Goal: Task Accomplishment & Management: Use online tool/utility

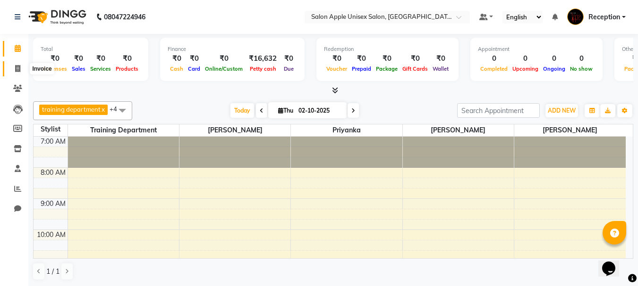
click at [14, 67] on span at bounding box center [17, 69] width 17 height 11
select select "92"
select select "service"
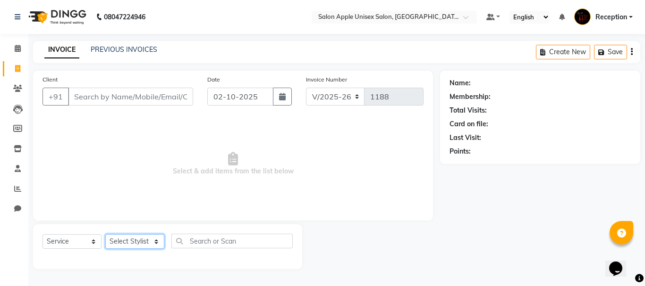
click at [154, 243] on select "Select Stylist MAYUR priyanka Reception sarik SONALI JHA training department" at bounding box center [134, 242] width 59 height 15
click at [155, 244] on select "Select Stylist MAYUR priyanka Reception sarik SONALI JHA training department" at bounding box center [134, 242] width 59 height 15
click at [142, 100] on input "Client" at bounding box center [130, 97] width 125 height 18
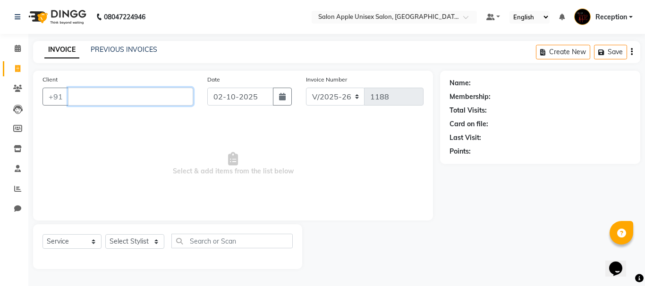
click at [143, 97] on input "Client" at bounding box center [130, 97] width 125 height 18
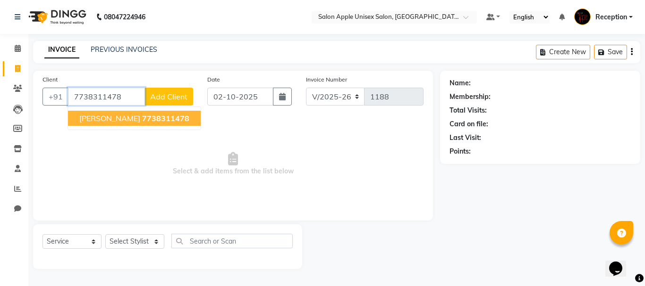
click at [143, 122] on span "7738311478" at bounding box center [165, 118] width 47 height 9
type input "7738311478"
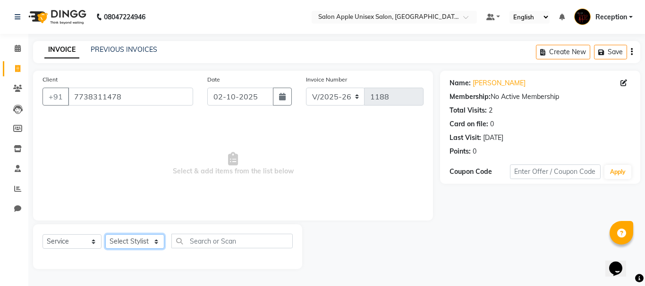
click at [153, 237] on select "Select Stylist MAYUR priyanka Reception sarik SONALI JHA training department" at bounding box center [134, 242] width 59 height 15
select select "7984"
click at [105, 235] on select "Select Stylist MAYUR priyanka Reception sarik SONALI JHA training department" at bounding box center [134, 242] width 59 height 15
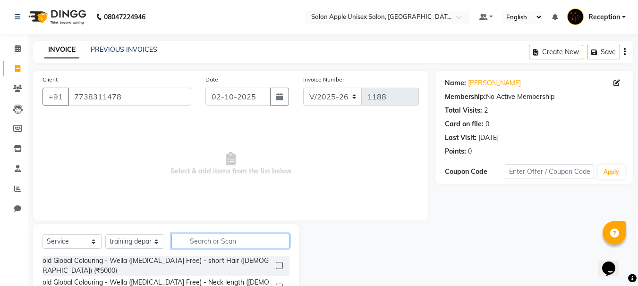
click at [202, 243] on input "text" at bounding box center [230, 241] width 118 height 15
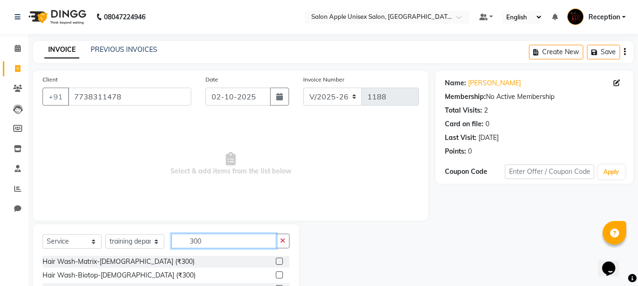
scroll to position [92, 0]
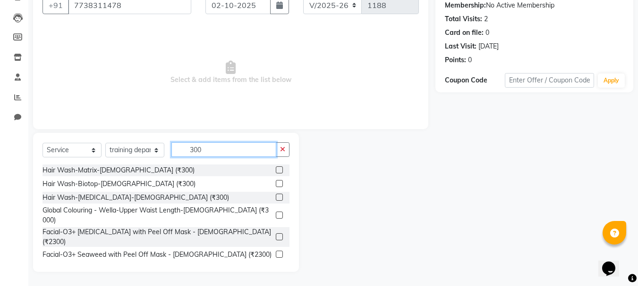
type input "300"
click at [276, 168] on label at bounding box center [279, 170] width 7 height 7
click at [276, 168] on input "checkbox" at bounding box center [279, 171] width 6 height 6
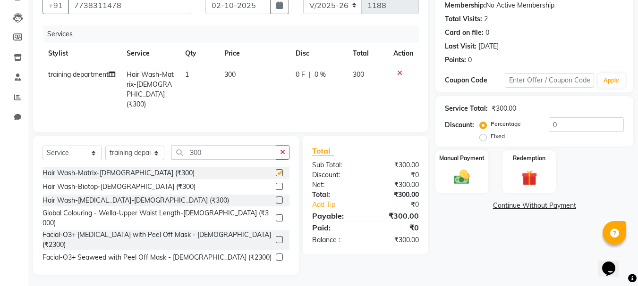
checkbox input "false"
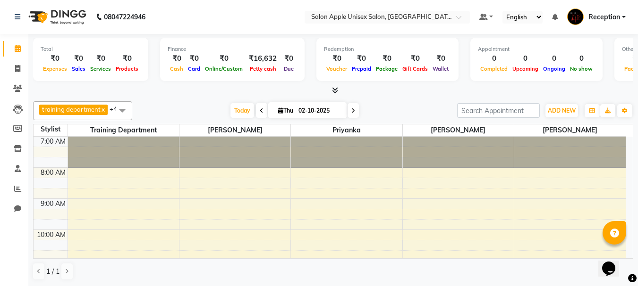
scroll to position [0, 0]
click at [16, 68] on icon at bounding box center [17, 68] width 5 height 7
select select "92"
select select "service"
click at [18, 69] on icon at bounding box center [17, 68] width 5 height 7
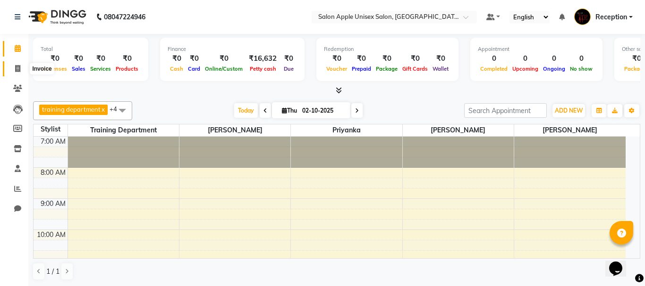
select select "92"
select select "service"
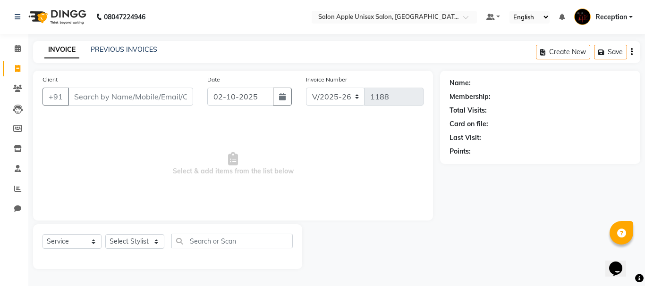
click at [140, 102] on input "Client" at bounding box center [130, 97] width 125 height 18
click at [124, 101] on input "Client" at bounding box center [130, 97] width 125 height 18
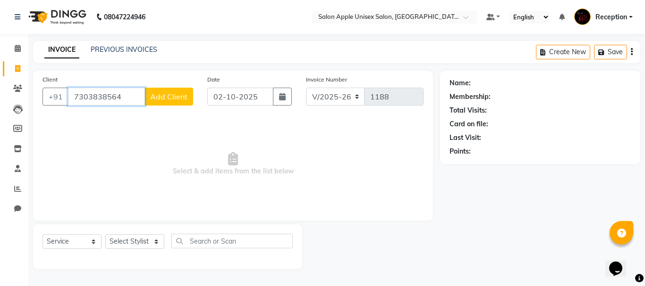
type input "7303838564"
click at [156, 241] on select "Select Stylist [PERSON_NAME] priyanka Reception [PERSON_NAME] [PERSON_NAME] tra…" at bounding box center [134, 242] width 59 height 15
select select "91669"
click at [105, 235] on select "Select Stylist [PERSON_NAME] priyanka Reception [PERSON_NAME] [PERSON_NAME] tra…" at bounding box center [134, 242] width 59 height 15
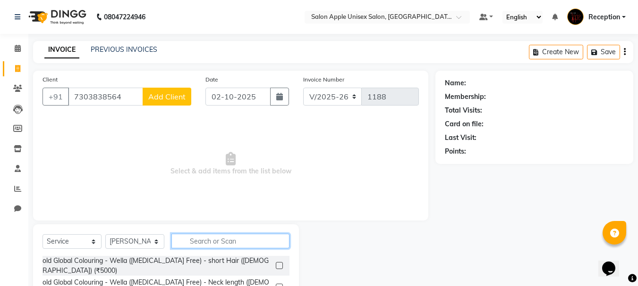
click at [233, 239] on input "text" at bounding box center [230, 241] width 118 height 15
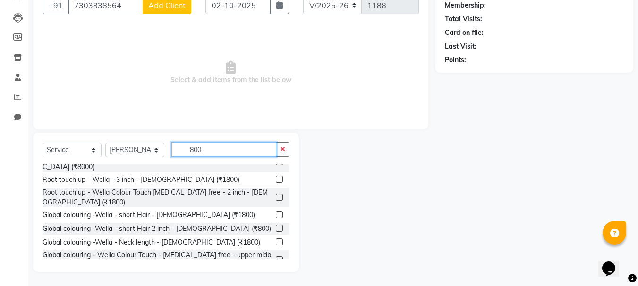
scroll to position [278, 0]
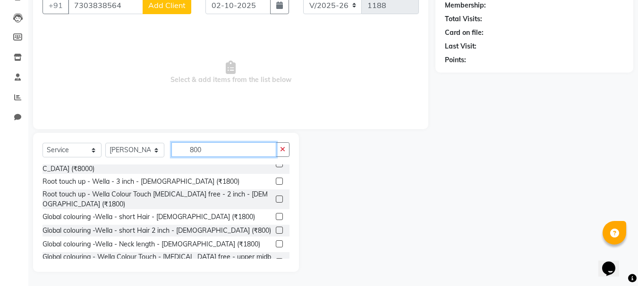
click at [214, 149] on input "800" at bounding box center [223, 150] width 105 height 15
type input "8"
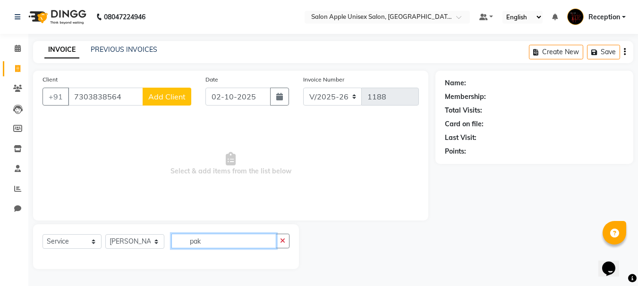
scroll to position [0, 0]
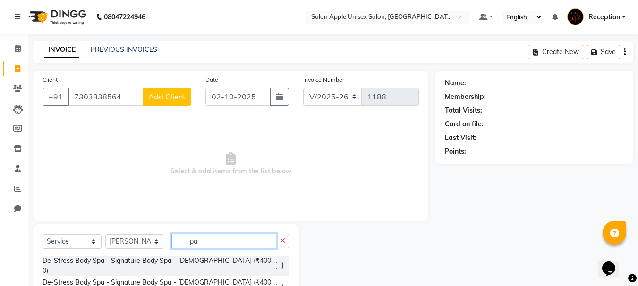
type input "p"
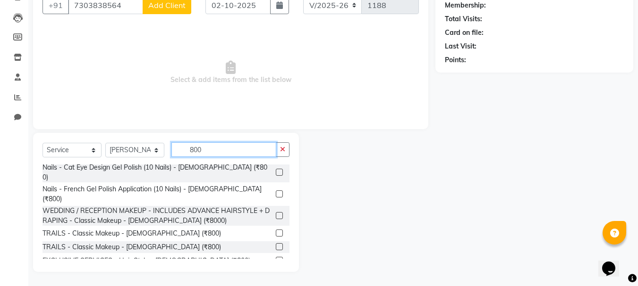
scroll to position [702, 0]
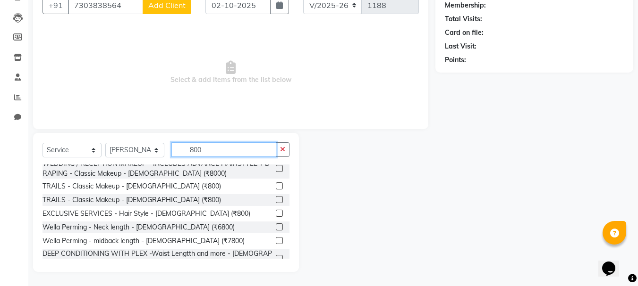
type input "800"
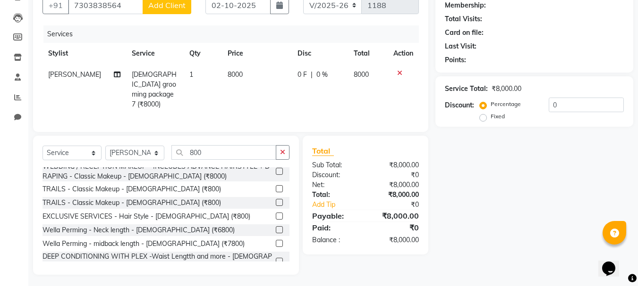
checkbox input "false"
click at [281, 149] on icon "button" at bounding box center [282, 152] width 5 height 7
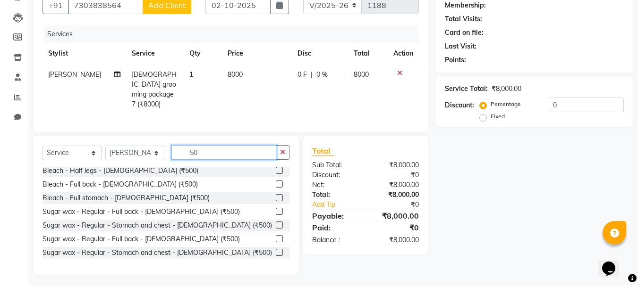
type input "5"
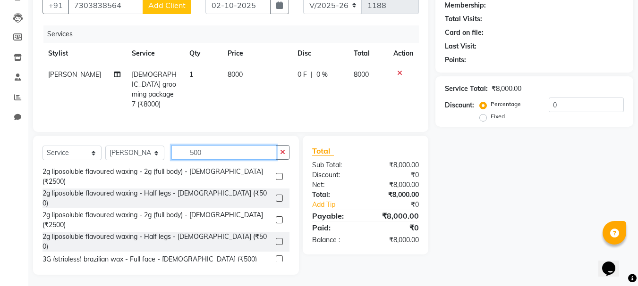
scroll to position [399, 0]
type input "500"
click at [398, 73] on icon at bounding box center [399, 73] width 5 height 7
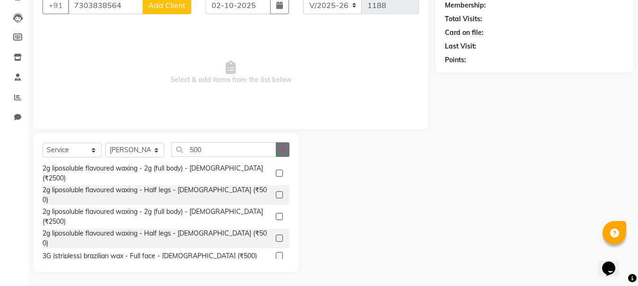
click at [282, 151] on icon "button" at bounding box center [282, 149] width 5 height 7
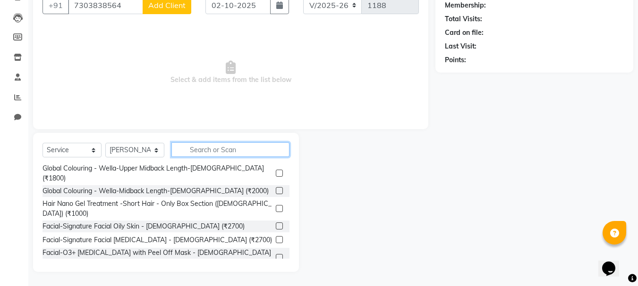
click at [216, 151] on input "text" at bounding box center [230, 150] width 118 height 15
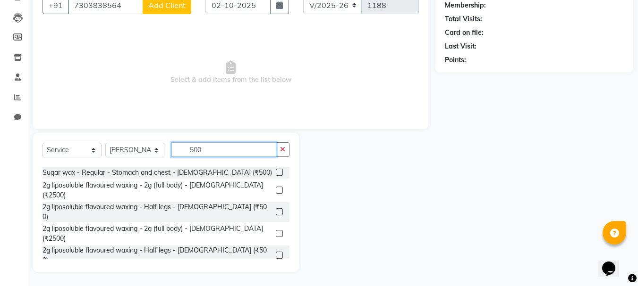
scroll to position [404, 0]
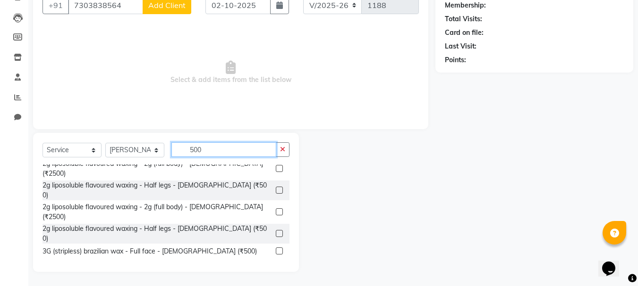
type input "500"
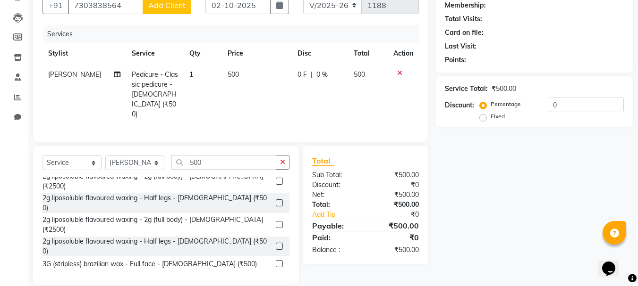
checkbox input "false"
click at [284, 159] on icon "button" at bounding box center [282, 162] width 5 height 7
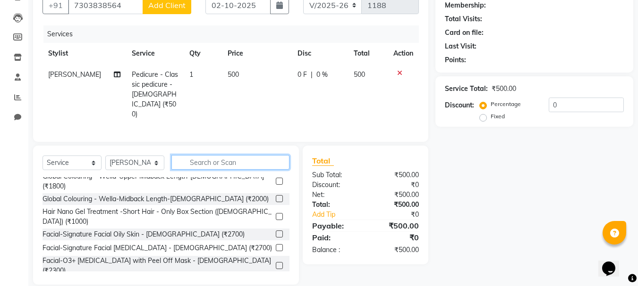
click at [202, 155] on input "text" at bounding box center [230, 162] width 118 height 15
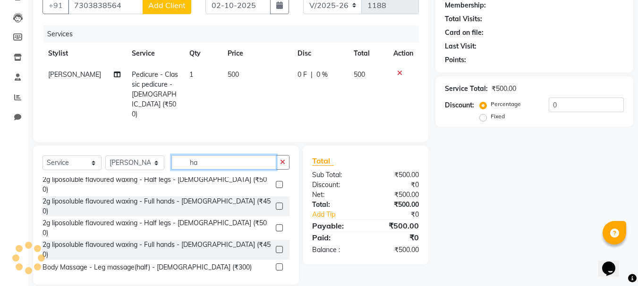
scroll to position [196, 0]
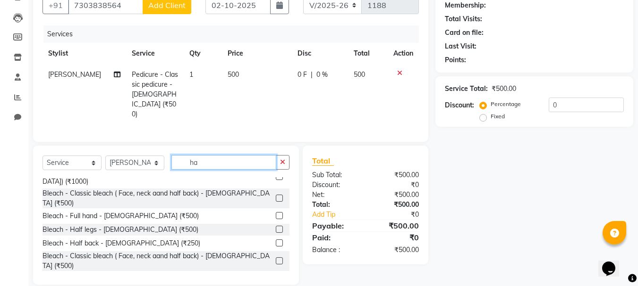
type input "h"
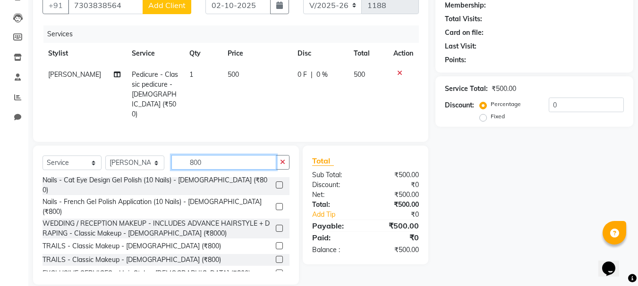
scroll to position [608, 0]
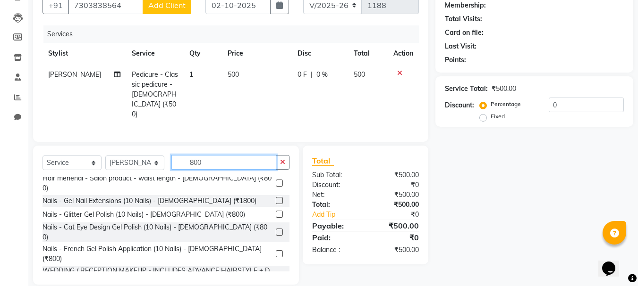
type input "800"
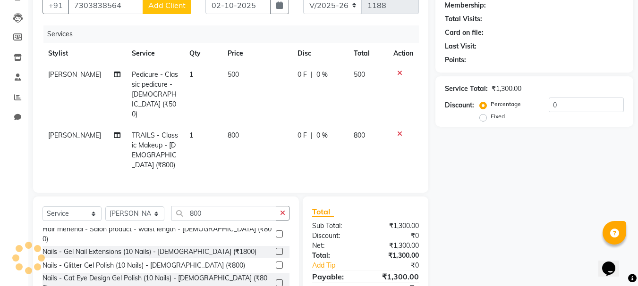
checkbox input "false"
click at [283, 210] on icon "button" at bounding box center [282, 213] width 5 height 7
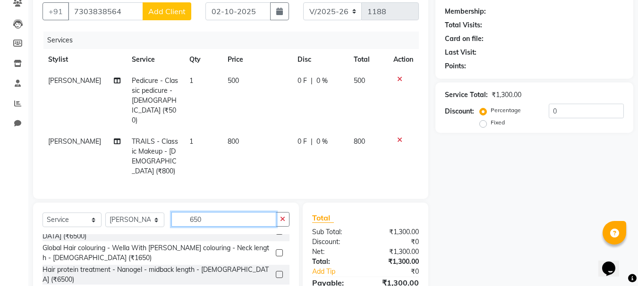
scroll to position [133, 0]
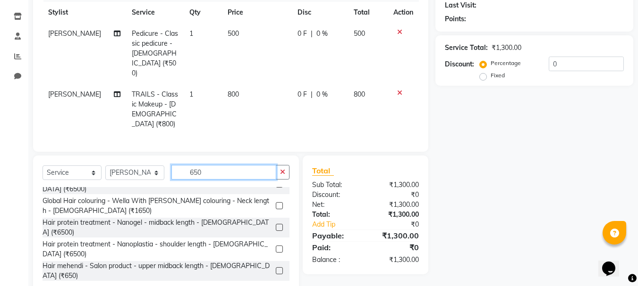
type input "650"
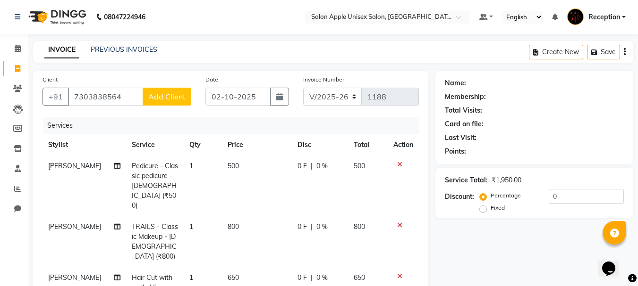
scroll to position [47, 0]
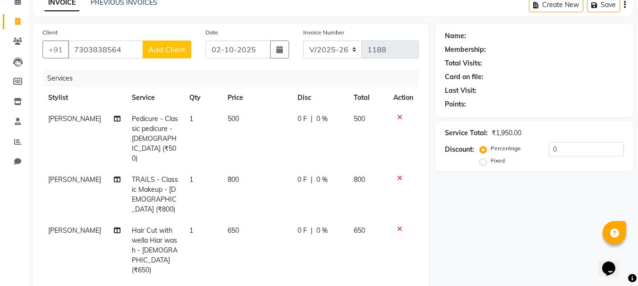
click at [398, 116] on icon at bounding box center [399, 117] width 5 height 7
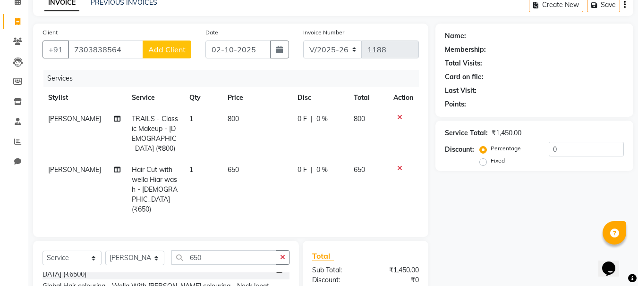
click at [395, 115] on div at bounding box center [403, 117] width 20 height 7
click at [400, 117] on icon at bounding box center [399, 117] width 5 height 7
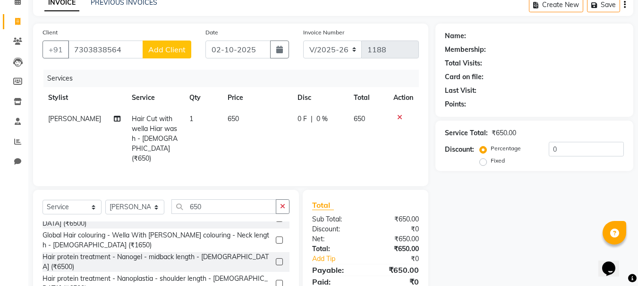
click at [399, 117] on icon at bounding box center [399, 117] width 5 height 7
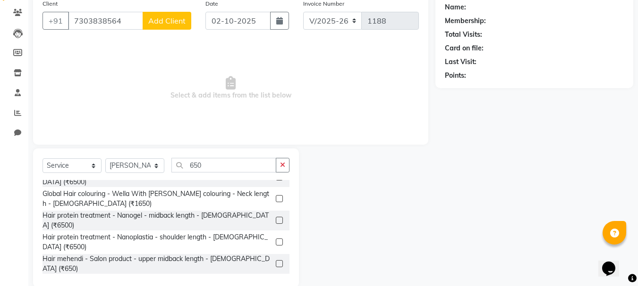
scroll to position [92, 0]
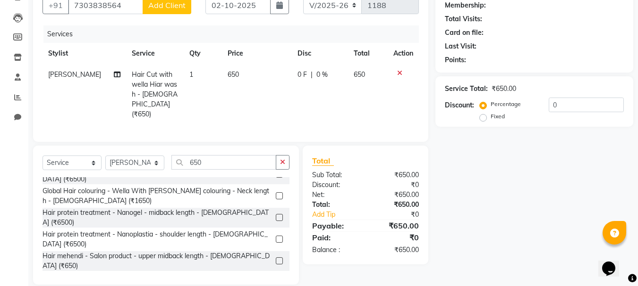
checkbox input "false"
click at [399, 72] on icon at bounding box center [399, 73] width 5 height 7
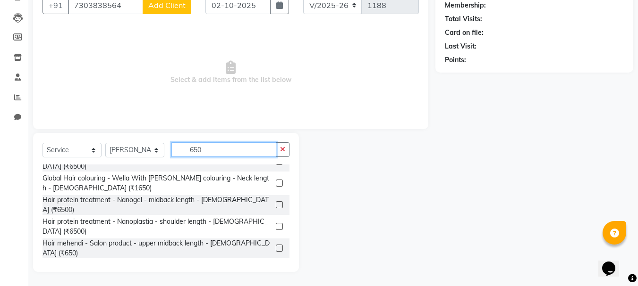
drag, startPoint x: 210, startPoint y: 153, endPoint x: 114, endPoint y: 133, distance: 98.9
click at [114, 133] on div "Client +91 7303838564 Add Client Date 02-10-2025 Invoice Number V/2025 V/2025-2…" at bounding box center [230, 125] width 409 height 293
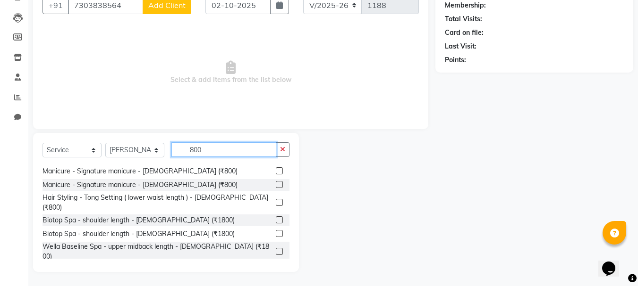
type input "800"
click at [276, 279] on label at bounding box center [279, 282] width 7 height 7
click at [276, 280] on input "checkbox" at bounding box center [279, 283] width 6 height 6
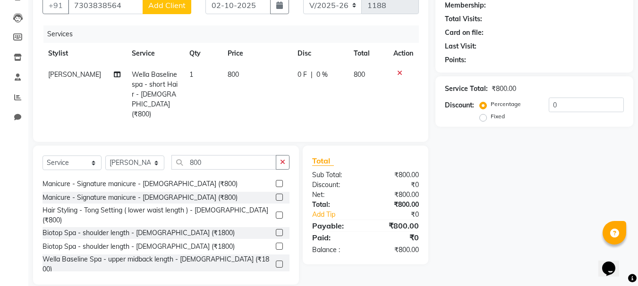
checkbox input "false"
click at [158, 156] on select "Select Stylist MAYUR priyanka Reception sarik SONALI JHA training department" at bounding box center [134, 163] width 59 height 15
select select "92145"
click at [105, 156] on select "Select Stylist MAYUR priyanka Reception sarik SONALI JHA training department" at bounding box center [134, 163] width 59 height 15
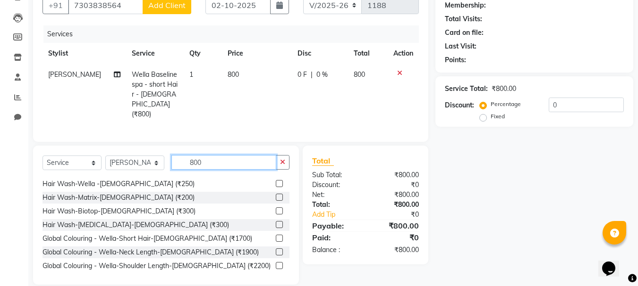
drag, startPoint x: 206, startPoint y: 151, endPoint x: 0, endPoint y: 145, distance: 206.3
click at [0, 145] on app-home "08047224946 Select Location × Salon Apple Unisex Salon, Koregaon Park Default P…" at bounding box center [319, 103] width 638 height 391
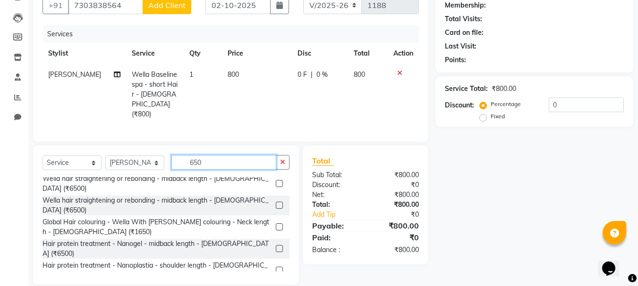
scroll to position [119, 0]
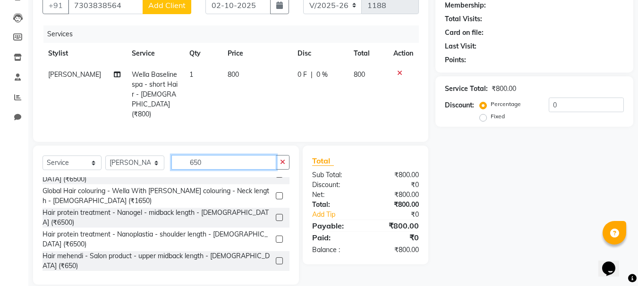
type input "650"
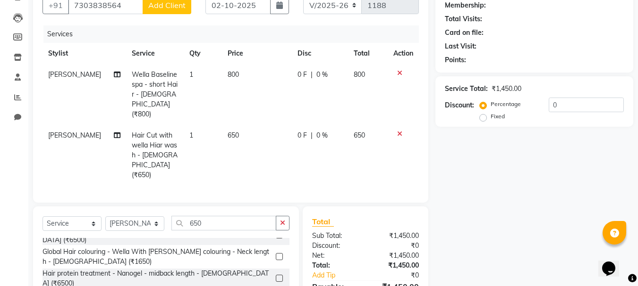
checkbox input "false"
drag, startPoint x: 208, startPoint y: 202, endPoint x: 59, endPoint y: 195, distance: 149.3
click at [61, 216] on div "Select Service Product Membership Package Voucher Prepaid Gift Card Select Styl…" at bounding box center [165, 227] width 247 height 22
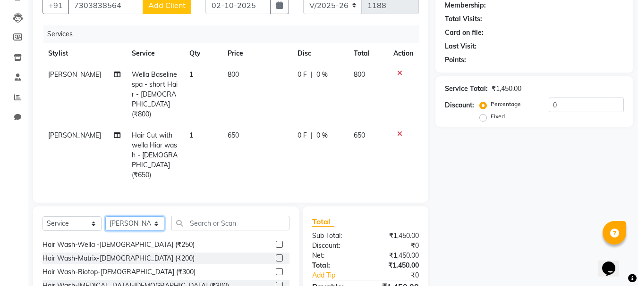
click at [155, 217] on select "Select Stylist MAYUR priyanka Reception sarik SONALI JHA training department" at bounding box center [134, 224] width 59 height 15
select select "87134"
click at [105, 217] on select "Select Stylist MAYUR priyanka Reception sarik SONALI JHA training department" at bounding box center [134, 224] width 59 height 15
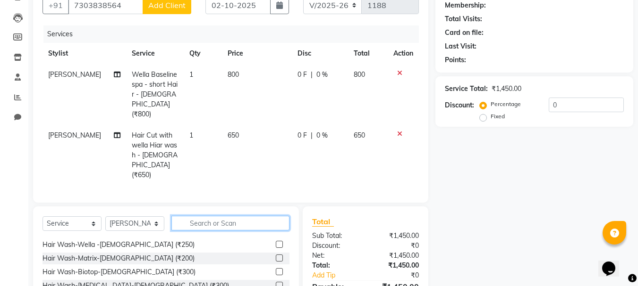
click at [209, 216] on input "text" at bounding box center [230, 223] width 118 height 15
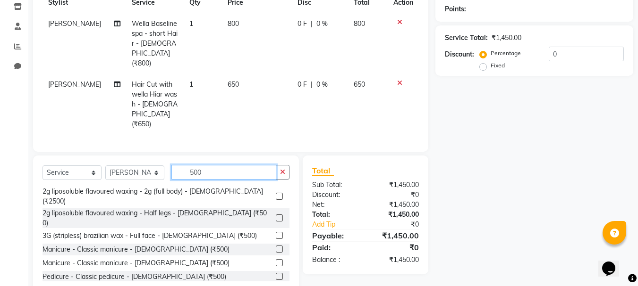
scroll to position [417, 0]
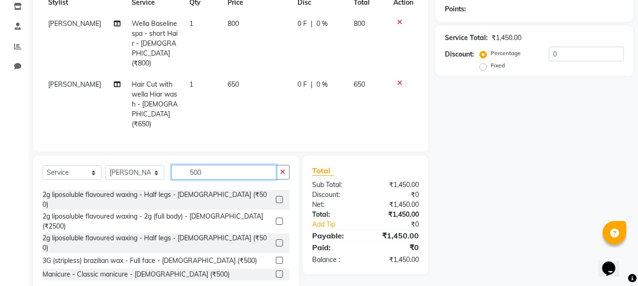
type input "500"
drag, startPoint x: 272, startPoint y: 204, endPoint x: 270, endPoint y: 210, distance: 6.1
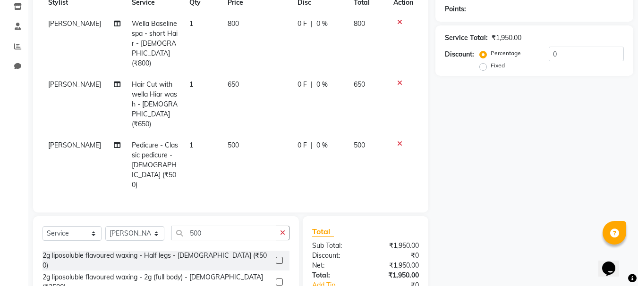
checkbox input "false"
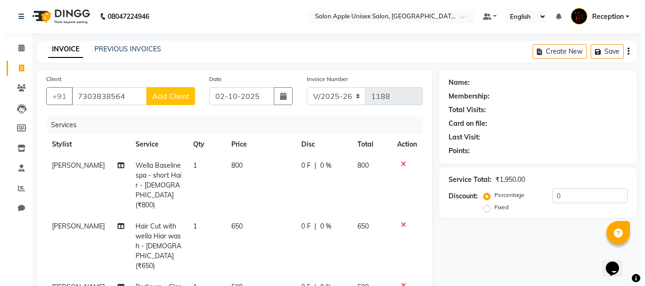
scroll to position [0, 0]
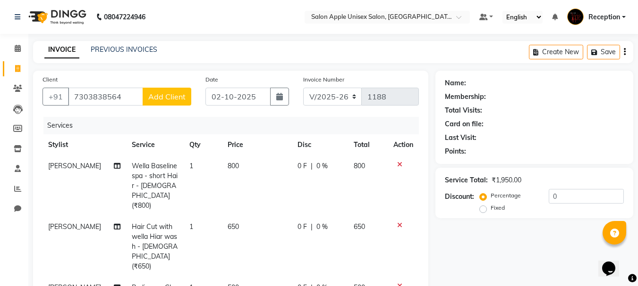
click at [167, 104] on button "Add Client" at bounding box center [167, 97] width 49 height 18
select select "22"
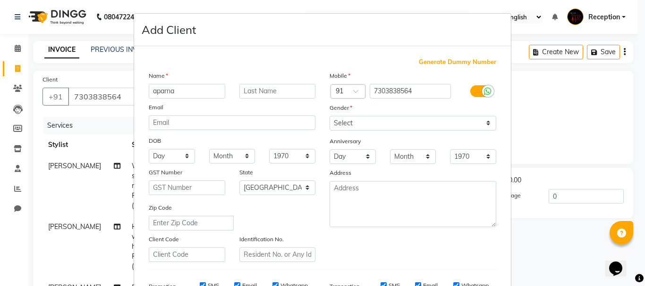
type input "aparna"
drag, startPoint x: 188, startPoint y: 91, endPoint x: 77, endPoint y: 78, distance: 111.6
click at [77, 78] on ngb-modal-window "Add Client Generate Dummy Number Name aparna Email DOB Day 01 02 03 04 05 06 07…" at bounding box center [322, 143] width 645 height 286
click at [104, 120] on ngb-modal-window "Add Client Generate Dummy Number Name Email DOB Day 01 02 03 04 05 06 07 08 09 …" at bounding box center [322, 143] width 645 height 286
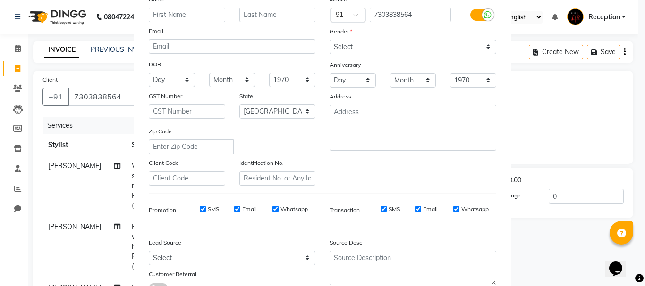
scroll to position [149, 0]
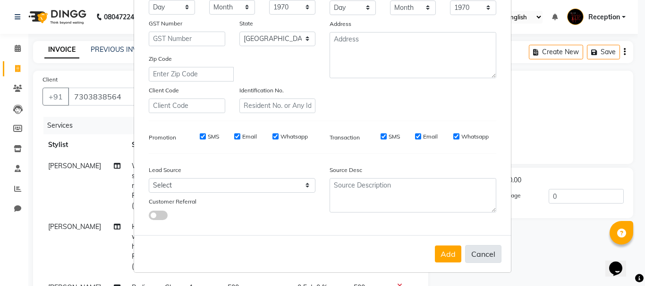
click at [472, 254] on button "Cancel" at bounding box center [483, 254] width 36 height 18
select select
select select "null"
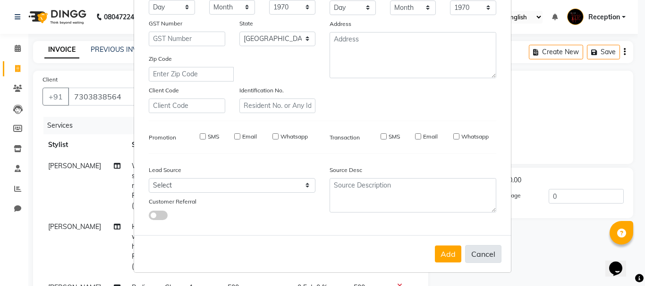
select select
checkbox input "false"
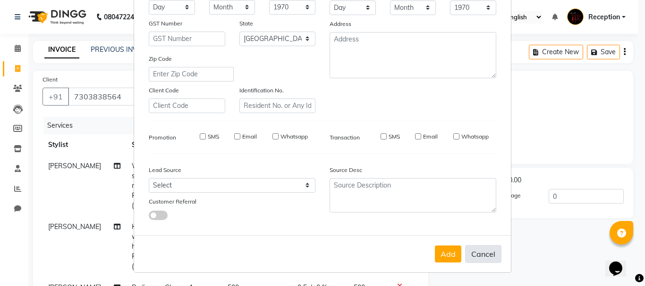
checkbox input "false"
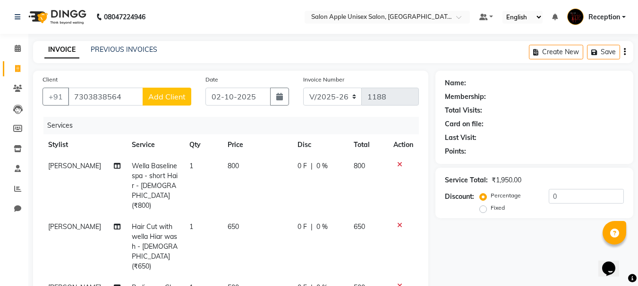
click at [162, 95] on span "Add Client" at bounding box center [166, 96] width 37 height 9
select select "22"
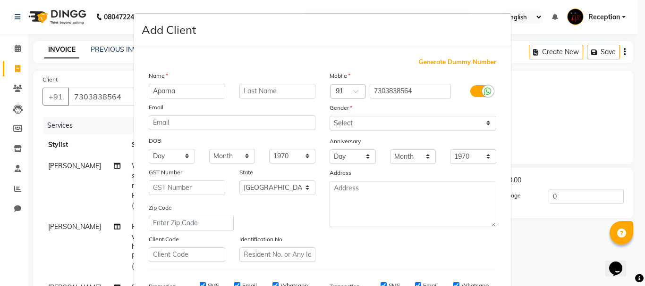
type input "Aparna"
click at [484, 123] on select "Select Male Female Other Prefer Not To Say" at bounding box center [412, 123] width 167 height 15
select select "female"
click at [329, 116] on select "Select Male Female Other Prefer Not To Say" at bounding box center [412, 123] width 167 height 15
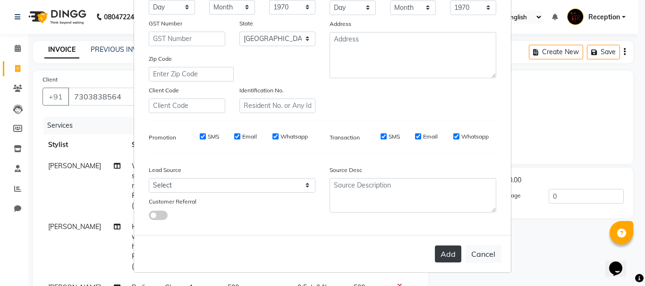
click at [445, 252] on button "Add" at bounding box center [448, 254] width 26 height 17
click at [444, 254] on button "Add" at bounding box center [448, 254] width 26 height 17
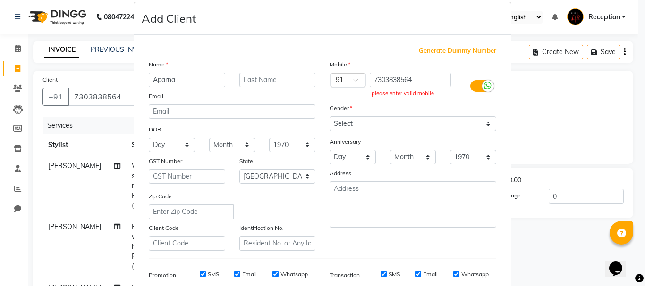
scroll to position [0, 0]
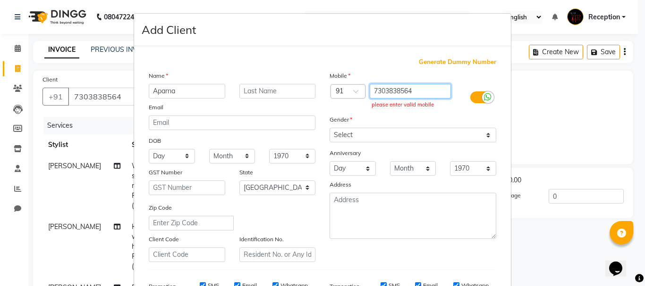
drag, startPoint x: 424, startPoint y: 88, endPoint x: 201, endPoint y: 77, distance: 223.5
click at [201, 77] on div "Name Aparna Email DOB Day 01 02 03 04 05 06 07 08 09 10 11 12 13 14 15 16 17 18…" at bounding box center [323, 167] width 362 height 192
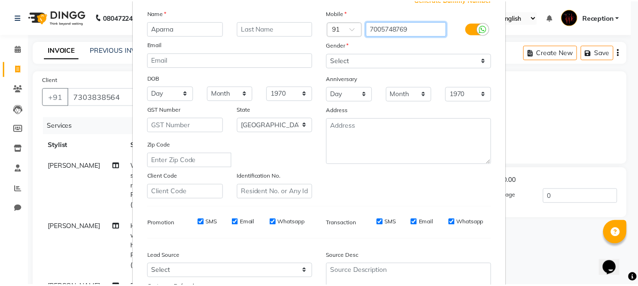
scroll to position [149, 0]
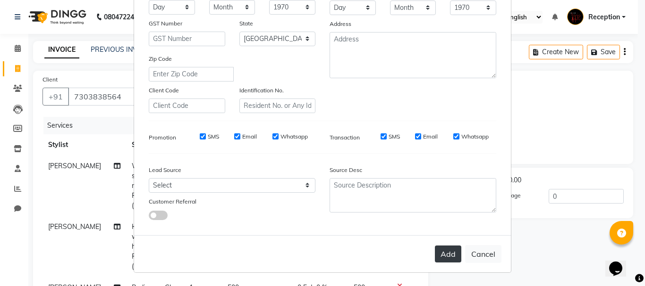
type input "7005748769"
click at [449, 252] on button "Add" at bounding box center [448, 254] width 26 height 17
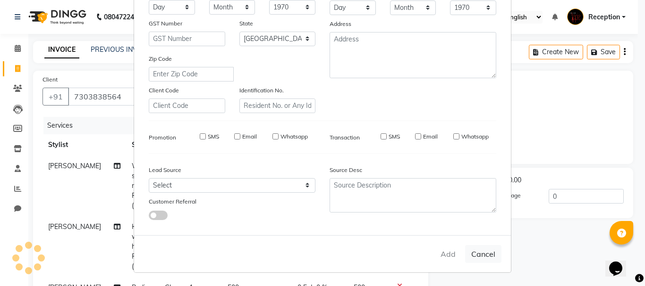
type input "7005748769"
select select
select select "null"
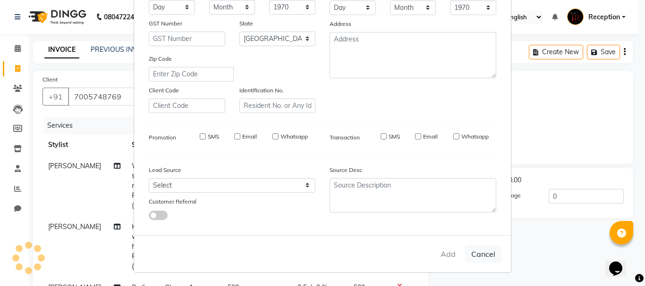
select select
checkbox input "false"
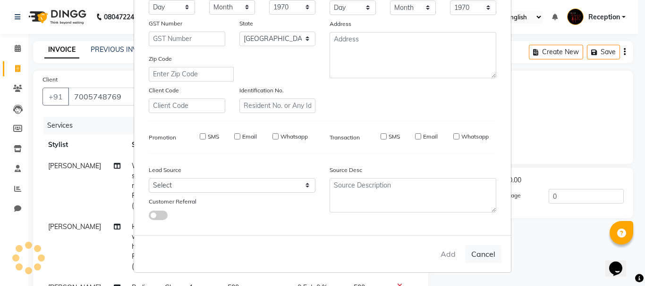
checkbox input "false"
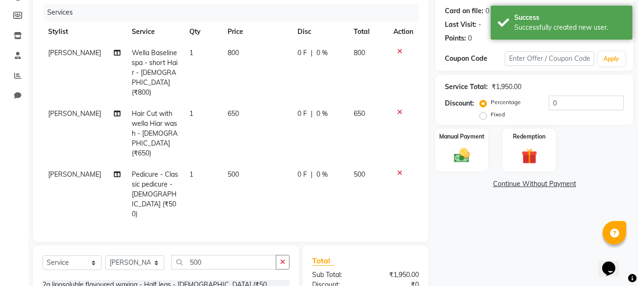
scroll to position [184, 0]
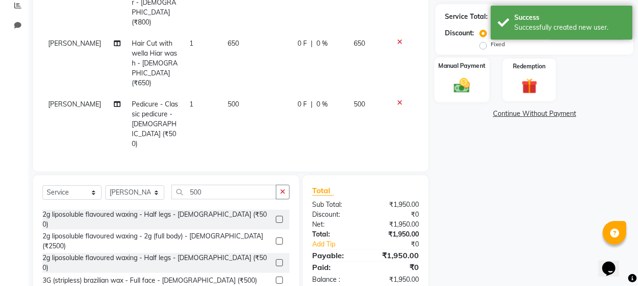
click at [466, 83] on img at bounding box center [461, 85] width 26 height 19
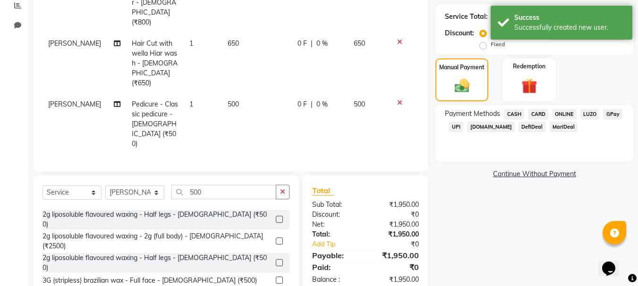
click at [563, 113] on span "ONLINE" at bounding box center [564, 114] width 25 height 11
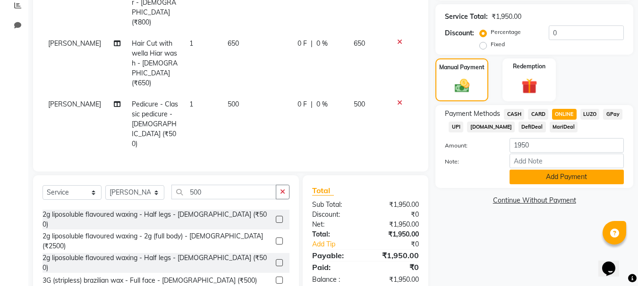
click at [557, 175] on button "Add Payment" at bounding box center [566, 177] width 114 height 15
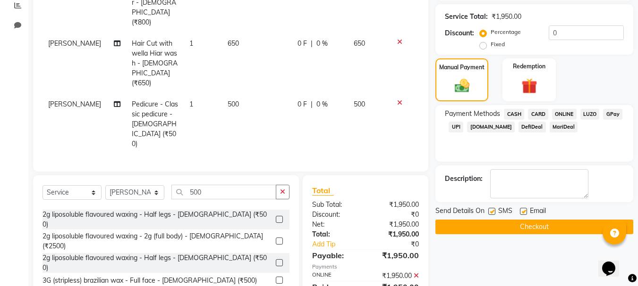
click at [536, 226] on button "Checkout" at bounding box center [534, 227] width 198 height 15
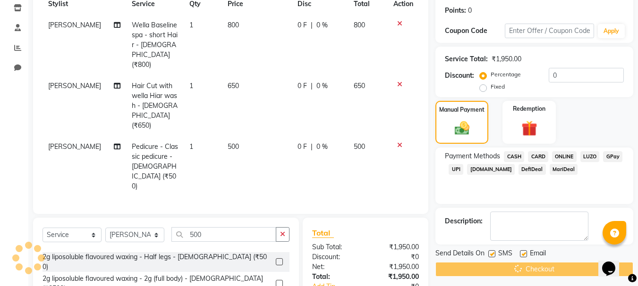
scroll to position [14, 0]
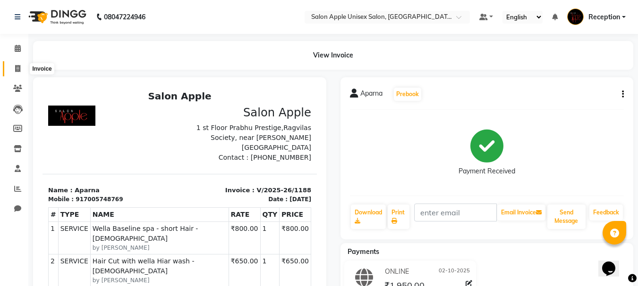
click at [15, 66] on icon at bounding box center [17, 68] width 5 height 7
select select "92"
select select "service"
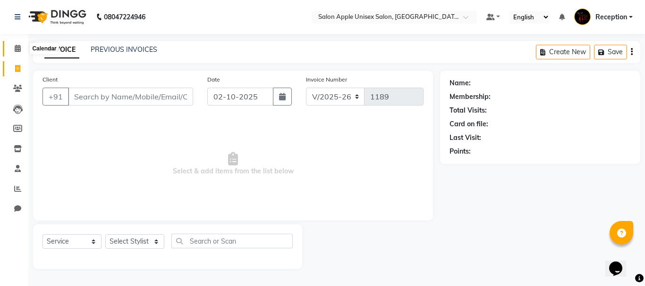
click at [17, 48] on icon at bounding box center [18, 48] width 6 height 7
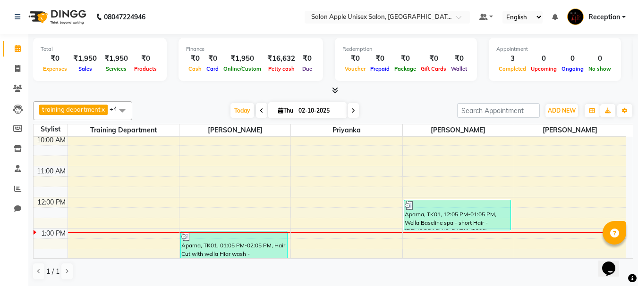
scroll to position [94, 0]
click at [12, 72] on span at bounding box center [17, 69] width 17 height 11
select select "service"
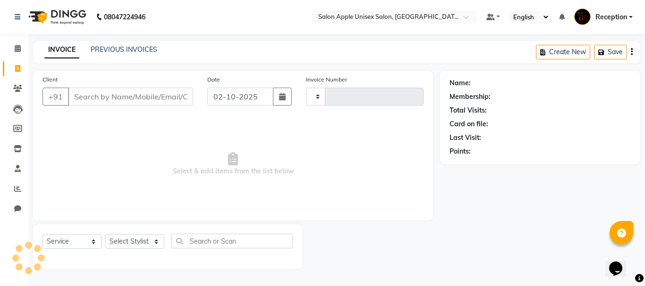
type input "1189"
select select "92"
click at [175, 99] on input "Client" at bounding box center [130, 97] width 125 height 18
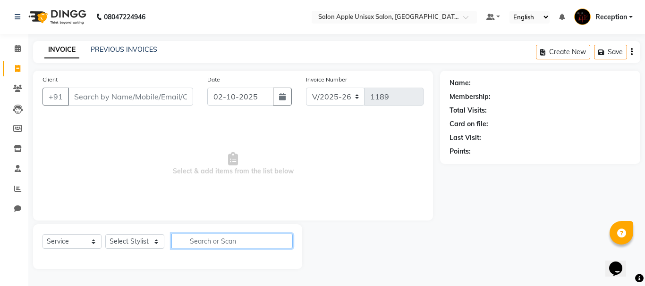
click at [200, 240] on input "text" at bounding box center [231, 241] width 121 height 15
type input "800"
click at [160, 234] on div "Select Service Product Membership Package Voucher Prepaid Gift Card Select Styl…" at bounding box center [167, 247] width 269 height 45
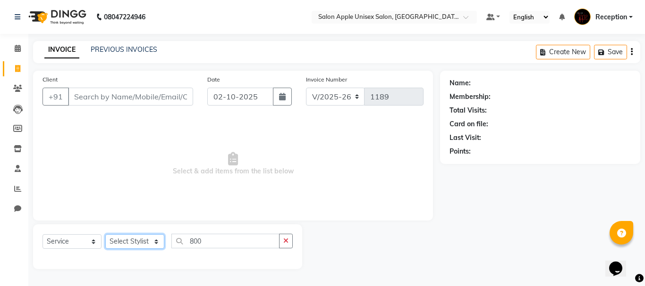
click at [156, 239] on select "Select Stylist MAYUR priyanka Reception sarik SONALI JHA training department" at bounding box center [134, 242] width 59 height 15
select select "91669"
click at [105, 235] on select "Select Stylist MAYUR priyanka Reception sarik SONALI JHA training department" at bounding box center [134, 242] width 59 height 15
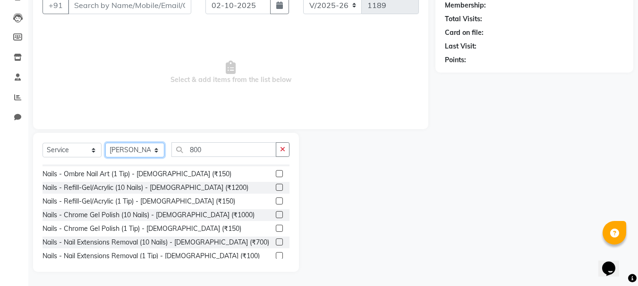
scroll to position [8070, 0]
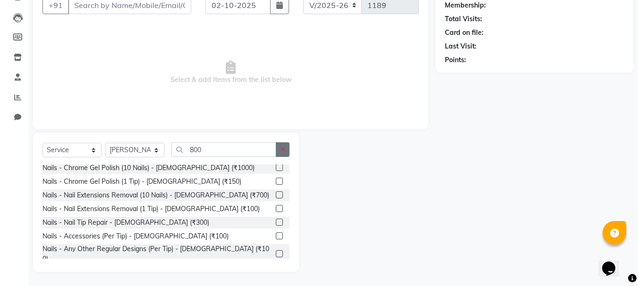
click at [282, 151] on icon "button" at bounding box center [282, 149] width 5 height 7
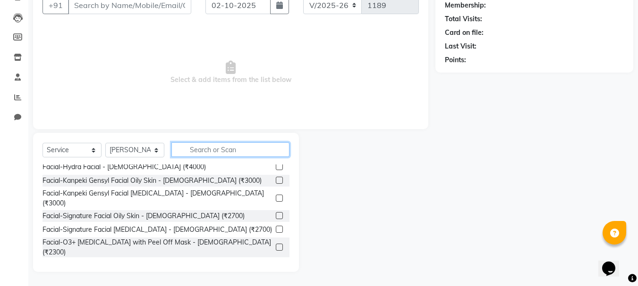
scroll to position [0, 0]
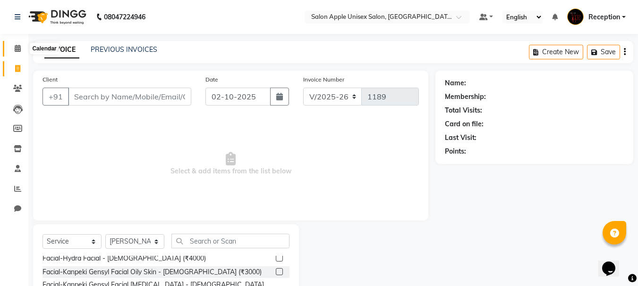
click at [21, 53] on span at bounding box center [17, 48] width 17 height 11
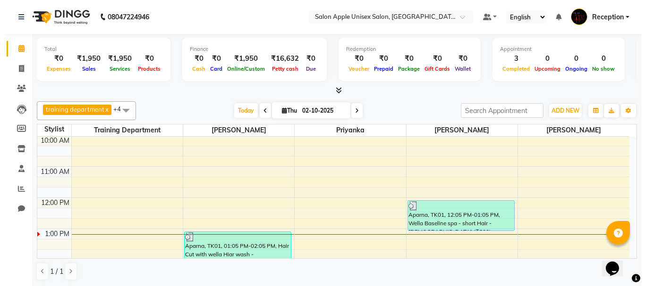
scroll to position [142, 0]
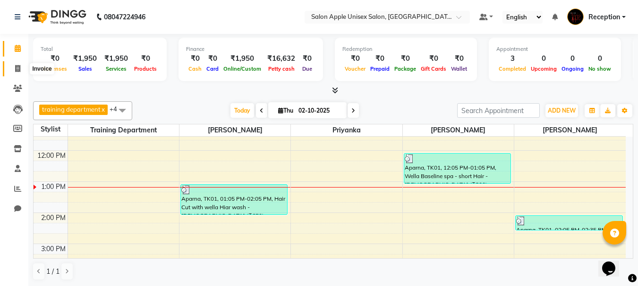
click at [19, 69] on icon at bounding box center [17, 68] width 5 height 7
select select "92"
select select "service"
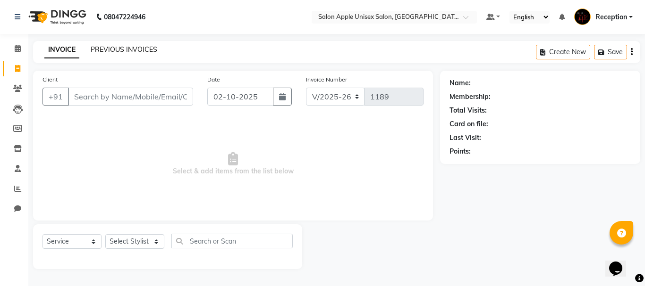
click at [150, 50] on link "PREVIOUS INVOICES" at bounding box center [124, 49] width 67 height 8
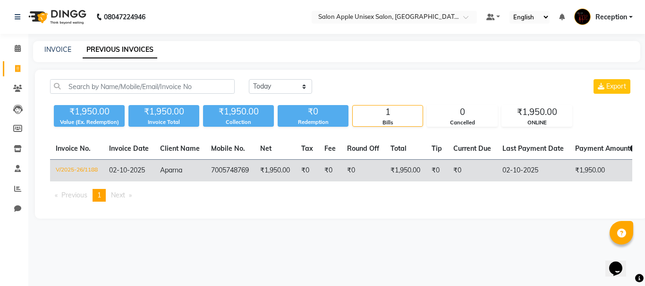
click at [283, 169] on td "₹1,950.00" at bounding box center [274, 171] width 41 height 22
click at [91, 172] on td "V/2025-26/1188" at bounding box center [76, 171] width 53 height 22
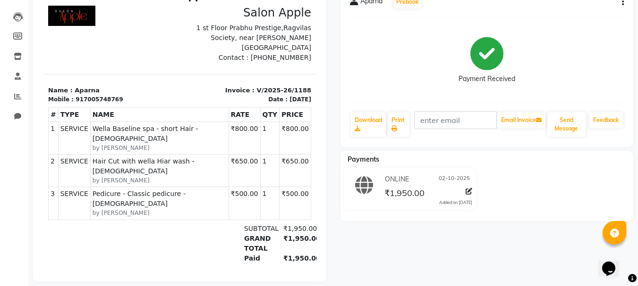
scroll to position [94, 0]
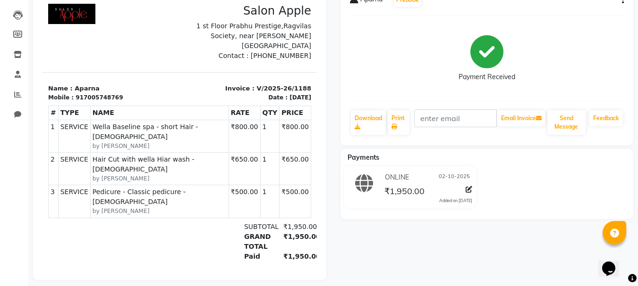
click at [193, 142] on small "by [PERSON_NAME]" at bounding box center [160, 146] width 134 height 8
click at [194, 130] on span "Wella Baseline spa - short Hair - [DEMOGRAPHIC_DATA]" at bounding box center [160, 132] width 134 height 20
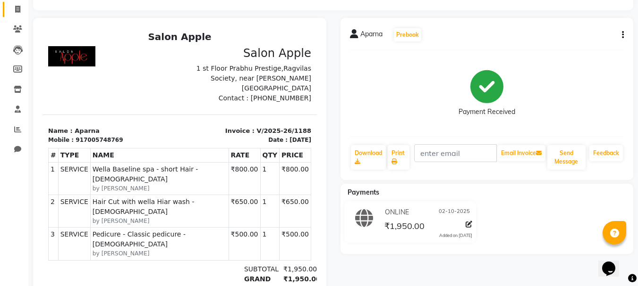
scroll to position [0, 0]
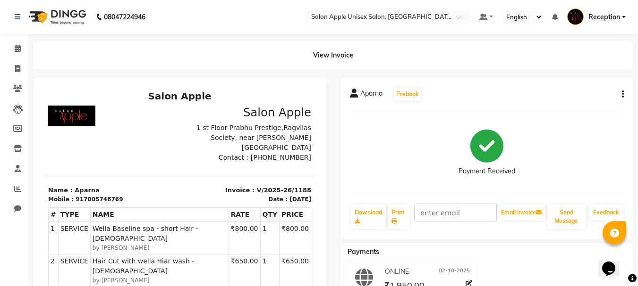
click at [623, 94] on icon "button" at bounding box center [623, 94] width 2 height 0
click at [15, 50] on icon at bounding box center [18, 48] width 6 height 7
